Goal: Find specific page/section: Find specific page/section

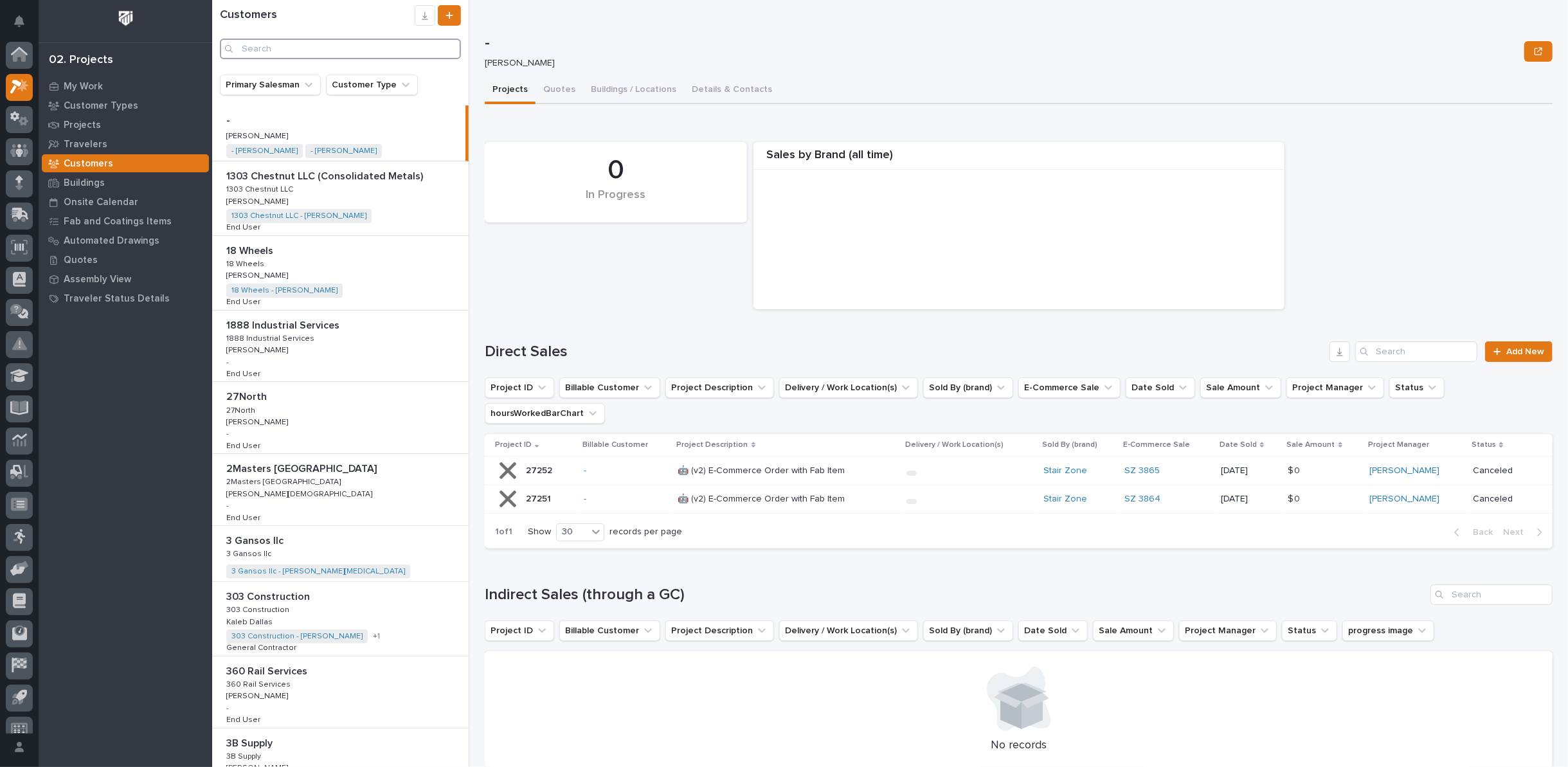
click at [348, 43] on input "Search" at bounding box center [340, 49] width 241 height 21
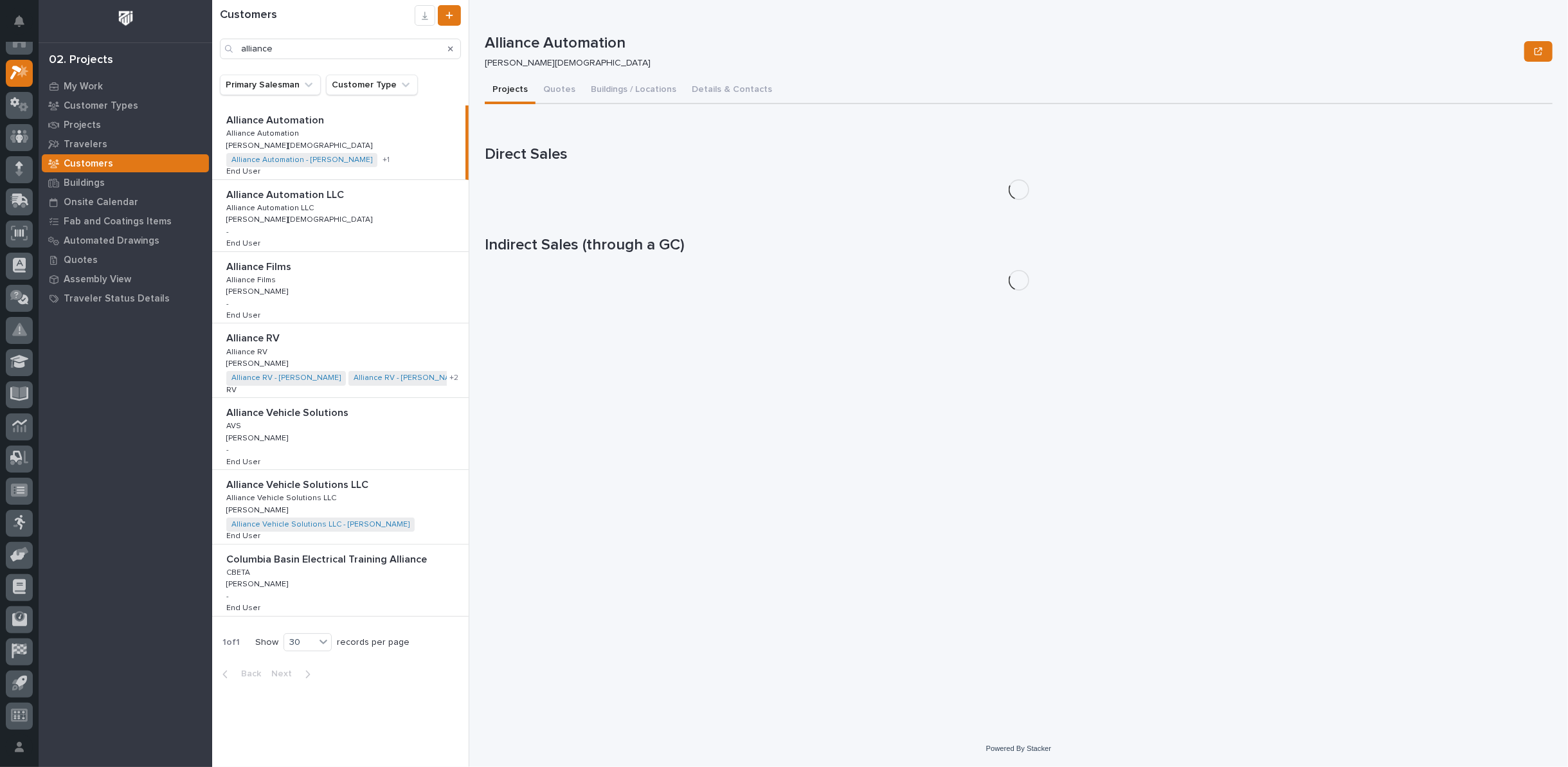
click at [370, 345] on div "Alliance RV Alliance RV Alliance RV Alliance RV [PERSON_NAME] [PERSON_NAME] All…" at bounding box center [340, 360] width 256 height 74
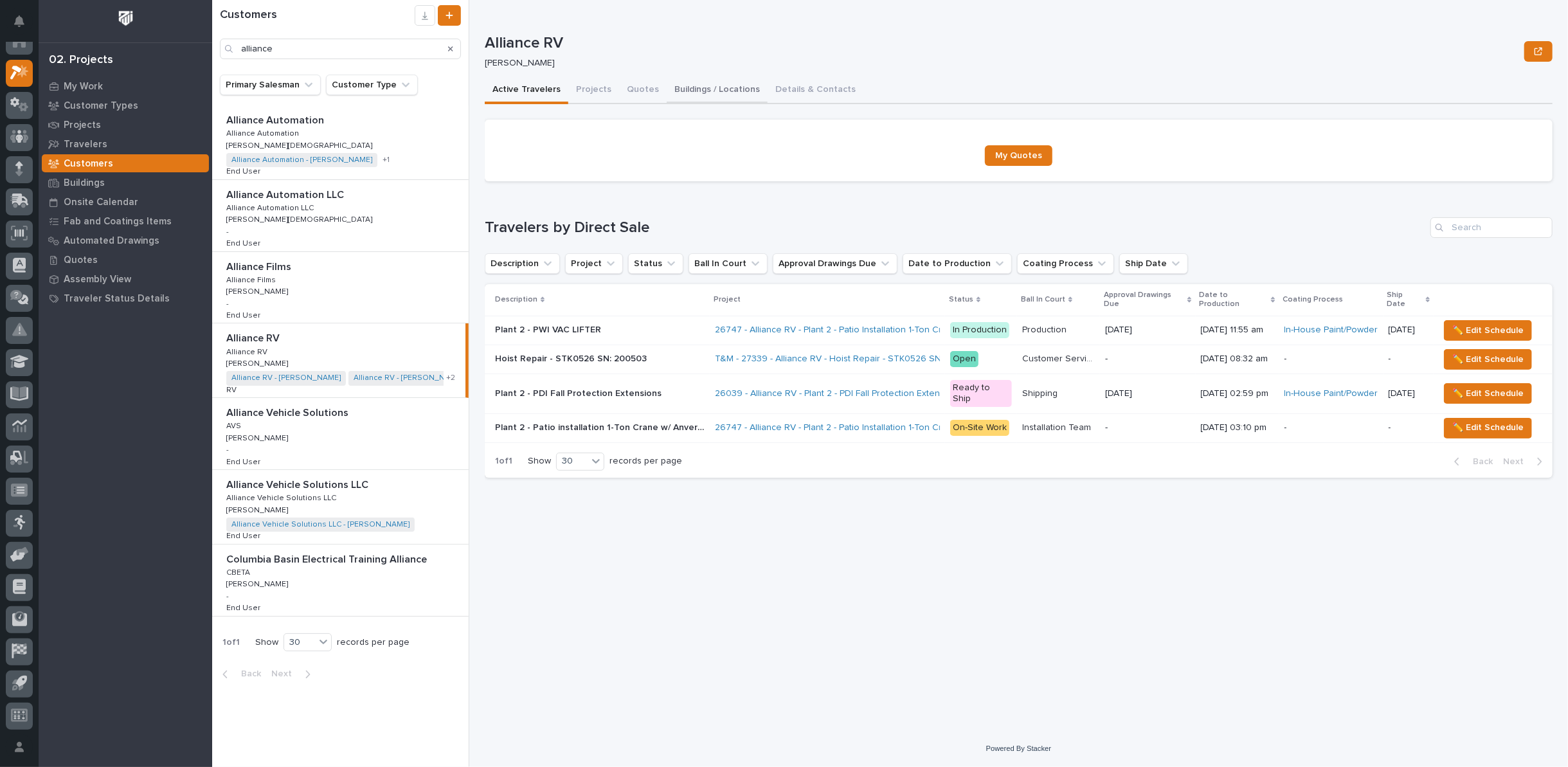
click at [712, 89] on button "Buildings / Locations" at bounding box center [718, 91] width 101 height 27
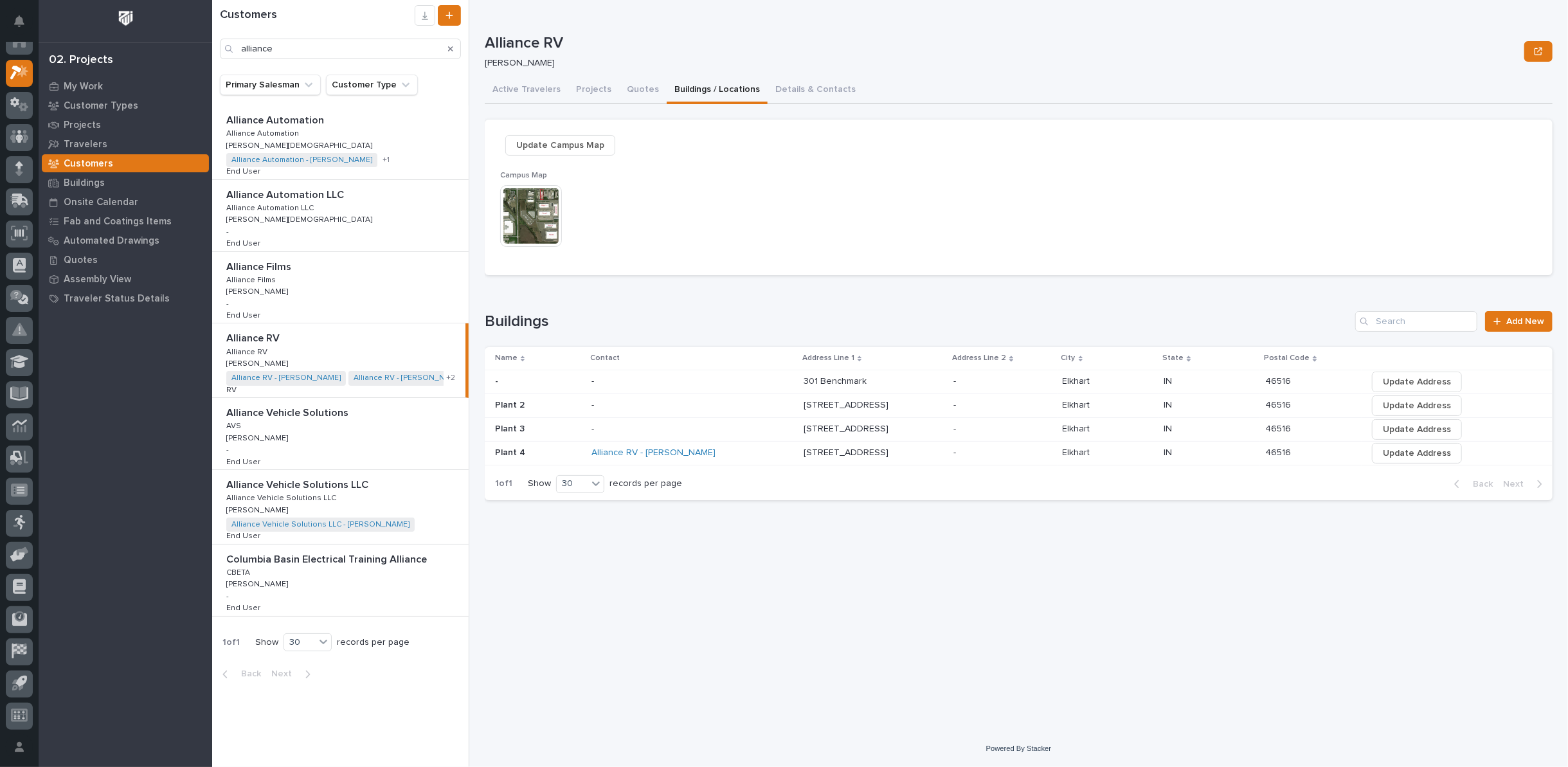
click at [530, 205] on img at bounding box center [531, 216] width 62 height 62
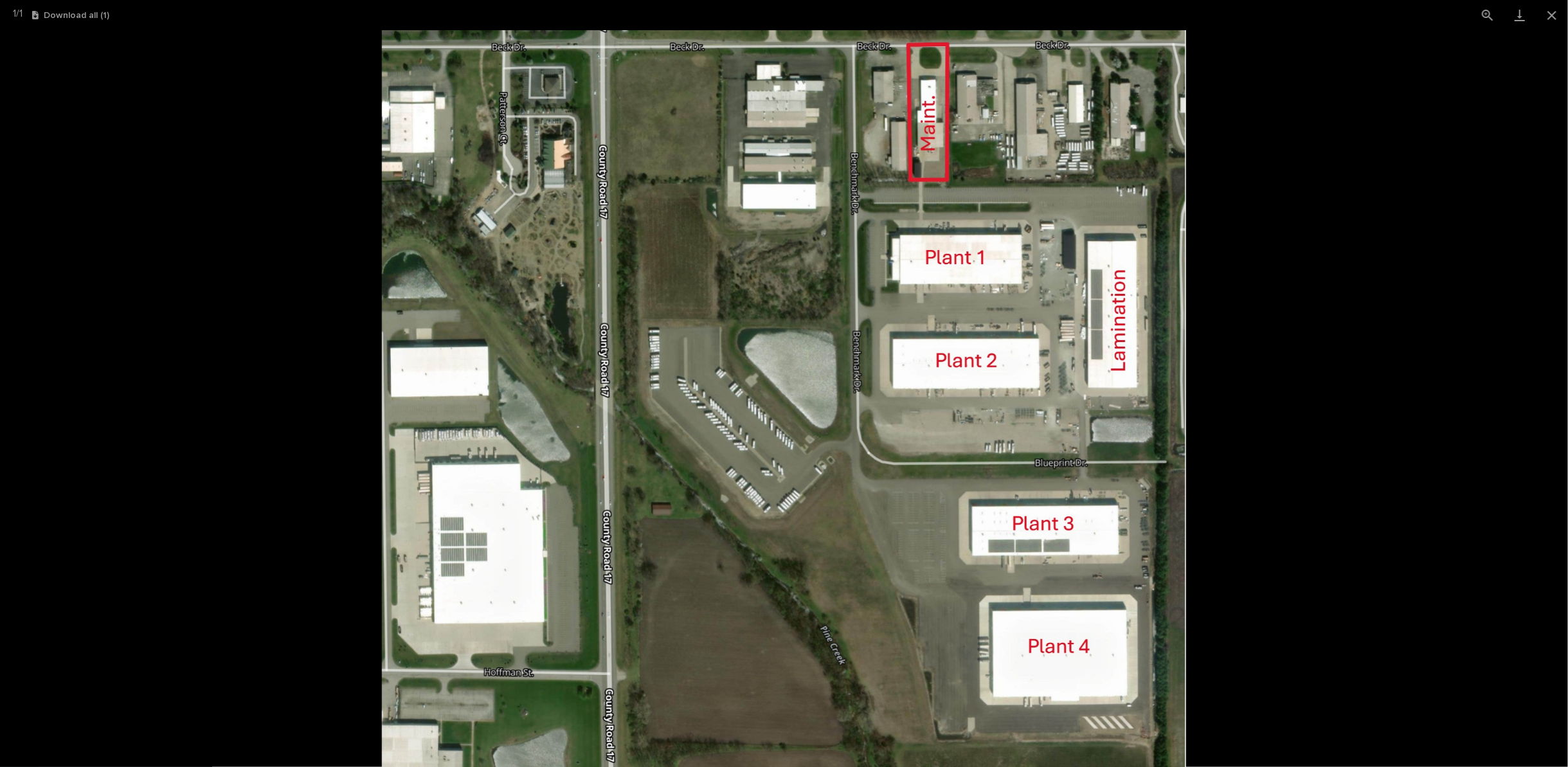
click at [1310, 136] on picture at bounding box center [784, 398] width 1568 height 736
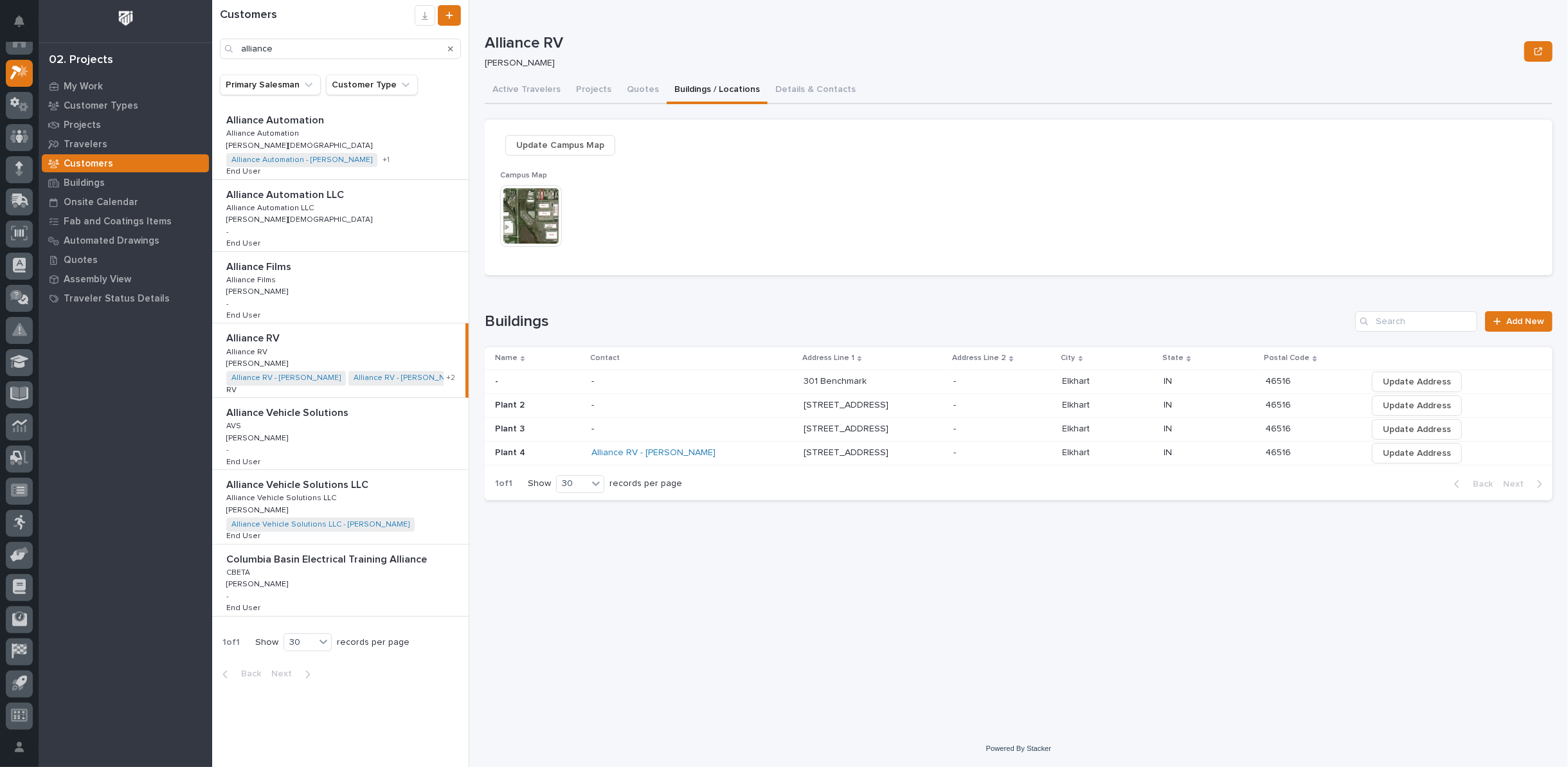
click at [542, 210] on img at bounding box center [531, 216] width 62 height 62
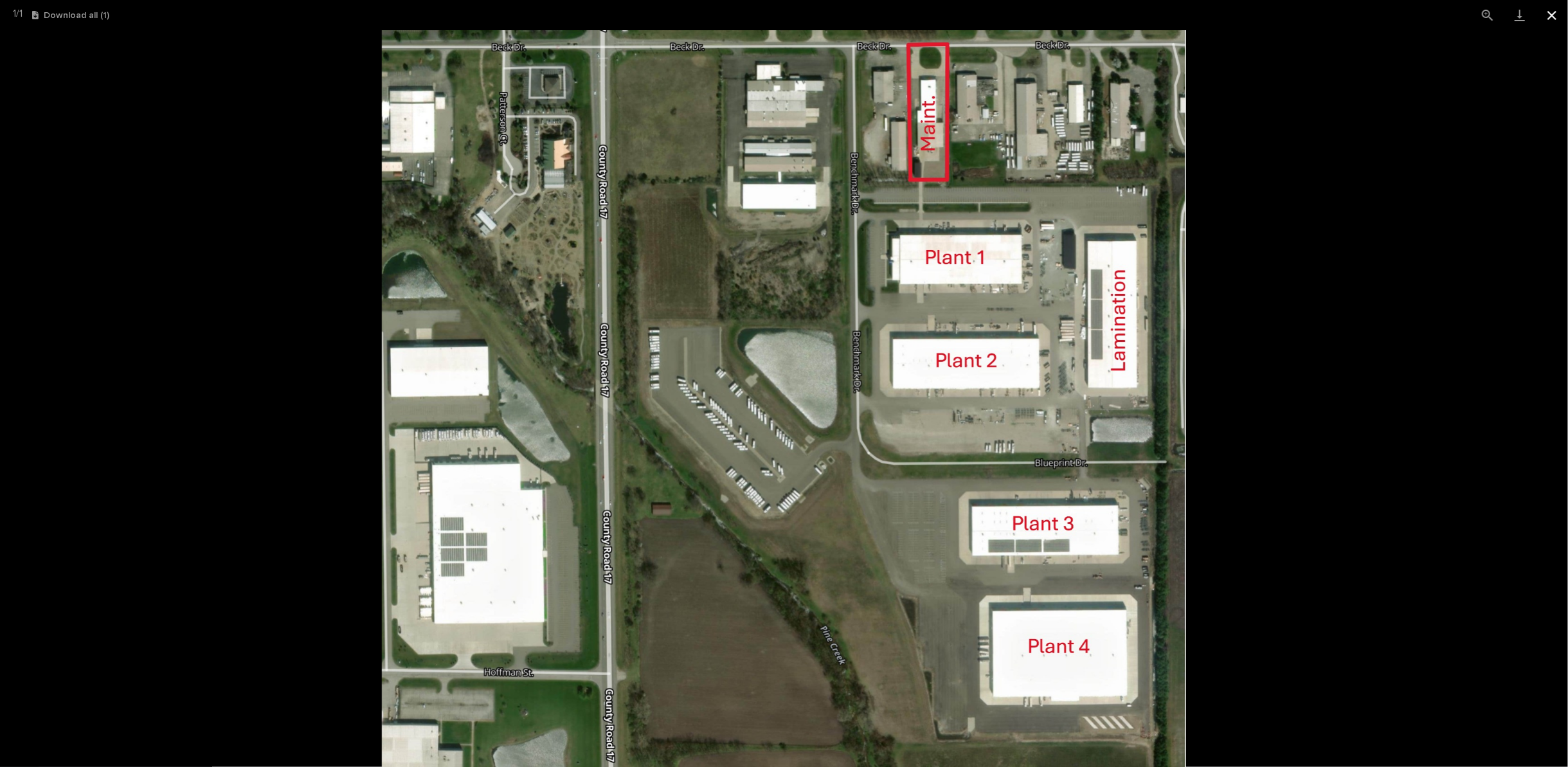
click at [1555, 15] on button "Close gallery" at bounding box center [1552, 15] width 32 height 30
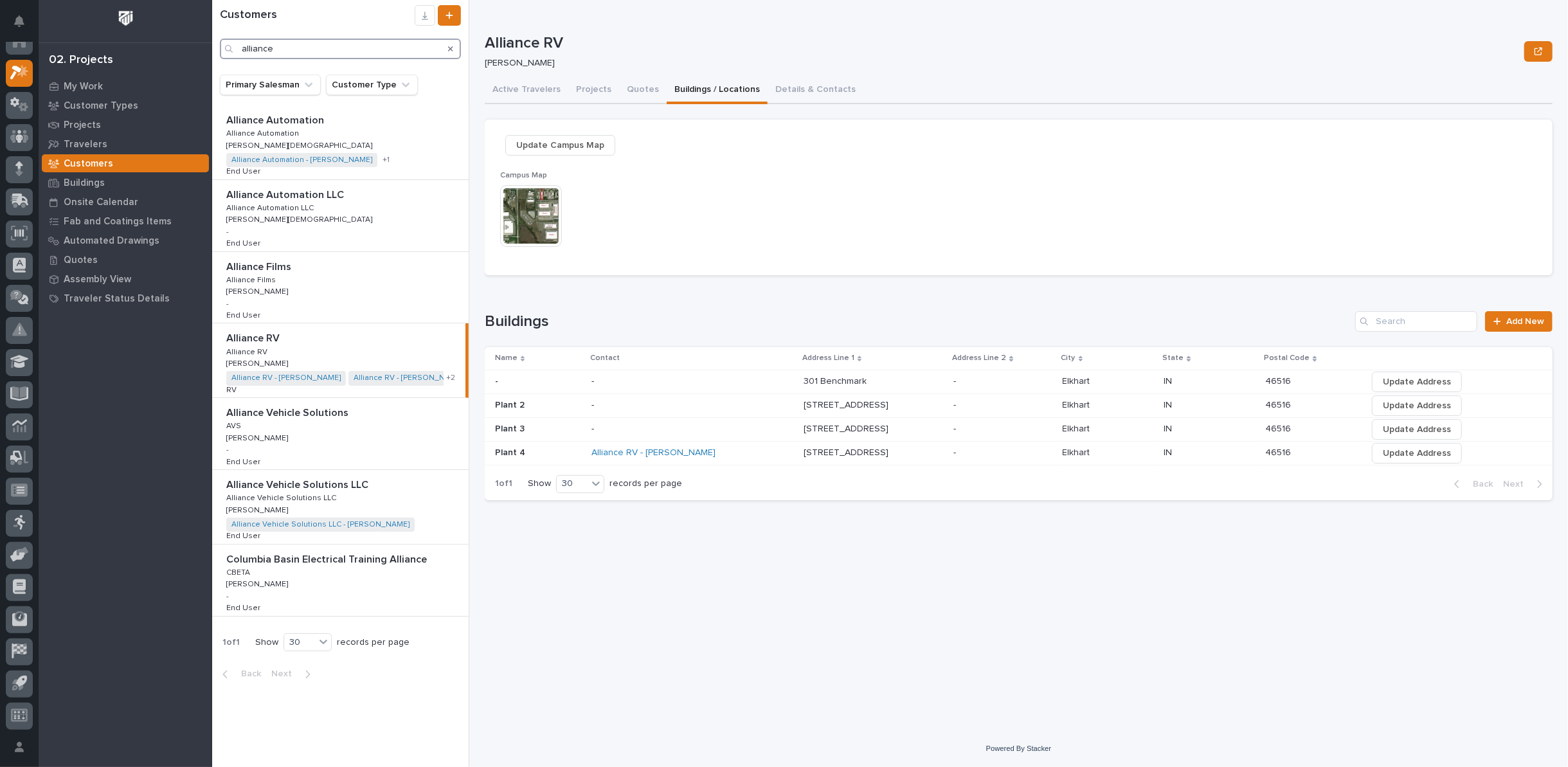
drag, startPoint x: 295, startPoint y: 50, endPoint x: 146, endPoint y: 57, distance: 149.2
click at [212, 57] on div "My Settings Log Out 02. Projects My Work Customer Types Projects Travelers Cust…" at bounding box center [890, 384] width 1356 height 767
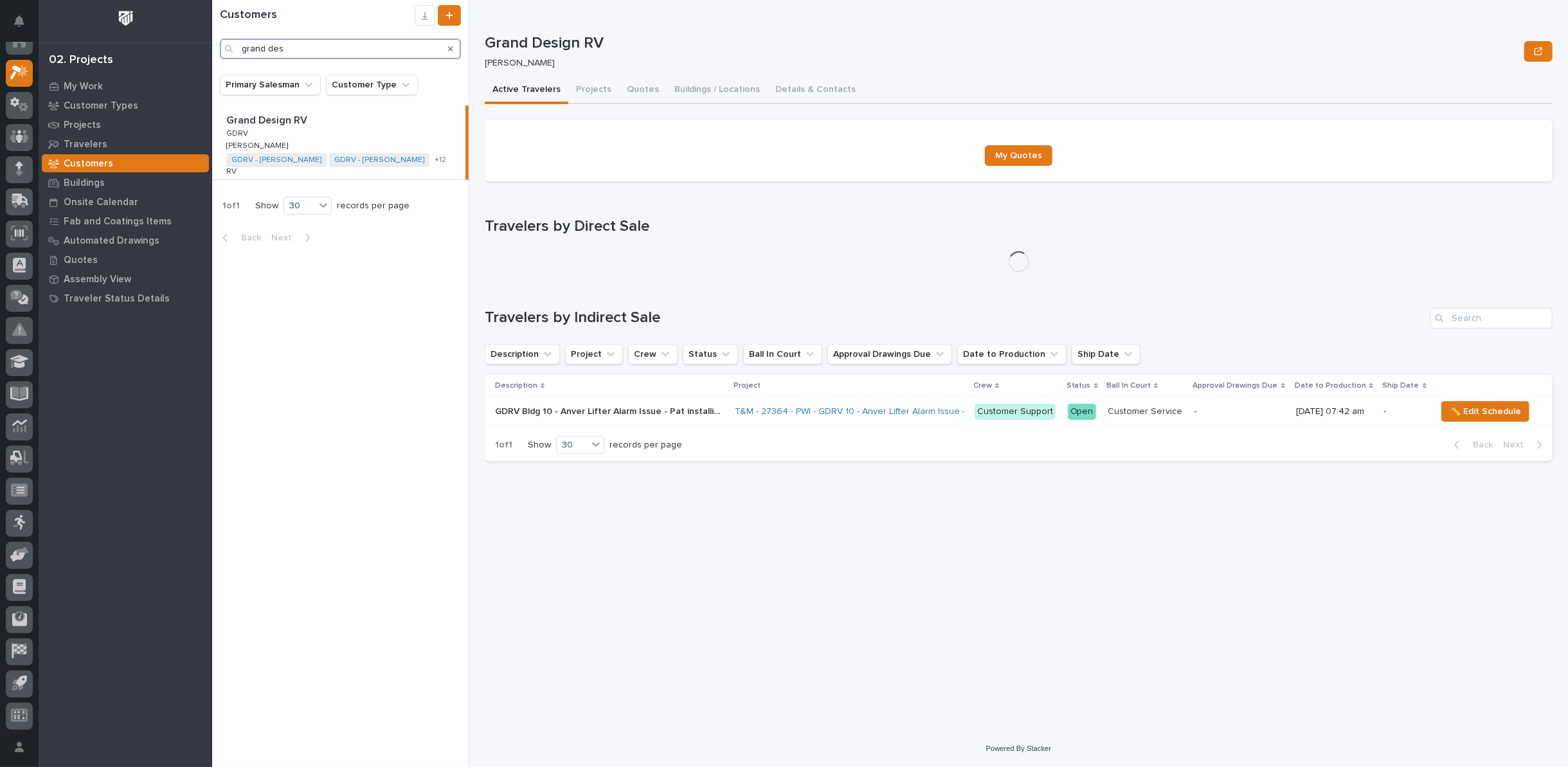
type input "grand des"
click at [709, 89] on button "Buildings / Locations" at bounding box center [718, 91] width 101 height 27
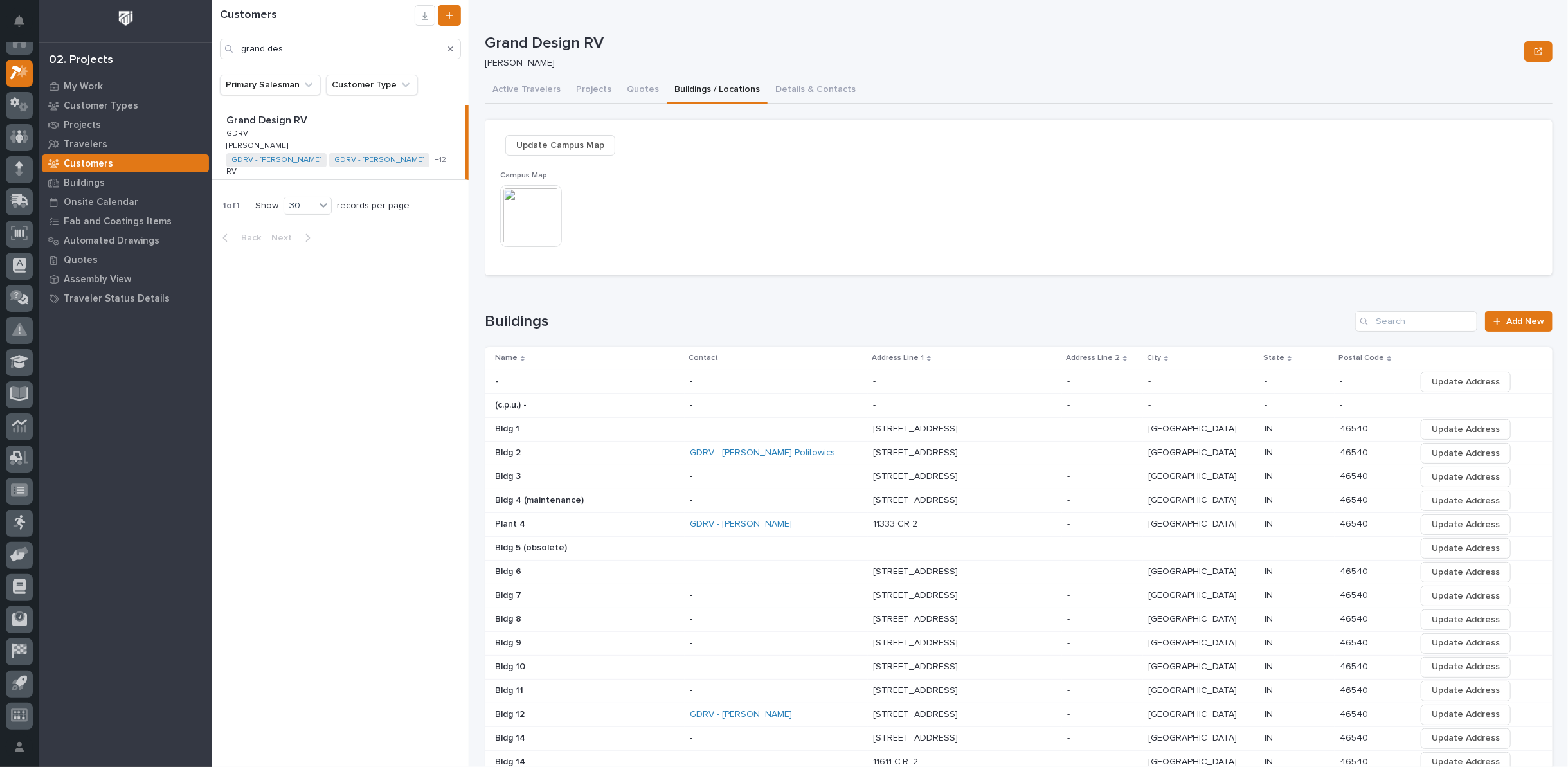
click at [530, 221] on img at bounding box center [531, 216] width 62 height 62
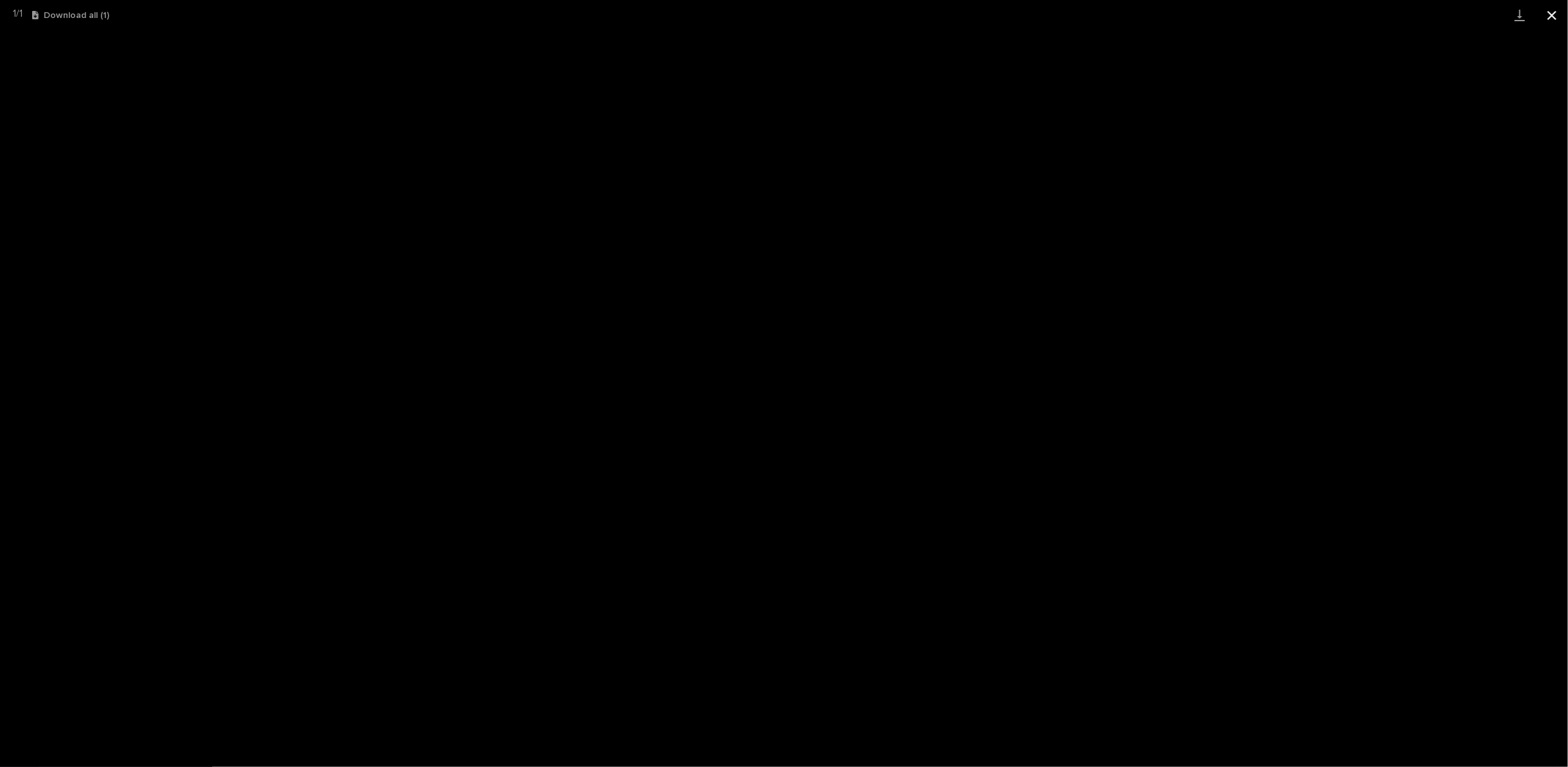
click at [1551, 21] on button "Close gallery" at bounding box center [1552, 15] width 32 height 30
